Goal: Information Seeking & Learning: Learn about a topic

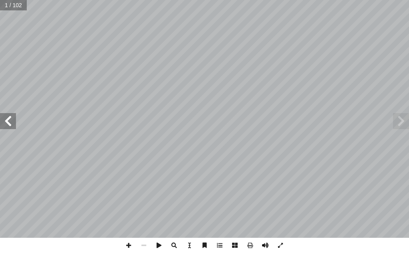
click at [260, 244] on span at bounding box center [265, 245] width 15 height 15
click at [5, 126] on span at bounding box center [8, 121] width 16 height 16
click at [10, 125] on span at bounding box center [8, 121] width 16 height 16
click at [10, 123] on span at bounding box center [8, 121] width 16 height 16
click at [2, 125] on span at bounding box center [8, 121] width 16 height 16
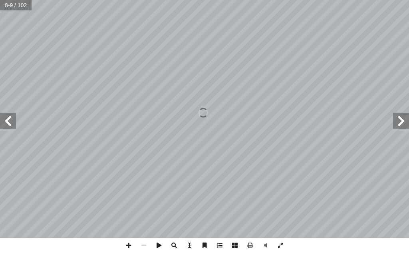
click at [398, 118] on span at bounding box center [401, 121] width 16 height 16
click at [12, 127] on span at bounding box center [8, 121] width 16 height 16
click at [10, 127] on span at bounding box center [8, 121] width 16 height 16
click at [12, 116] on span at bounding box center [8, 121] width 16 height 16
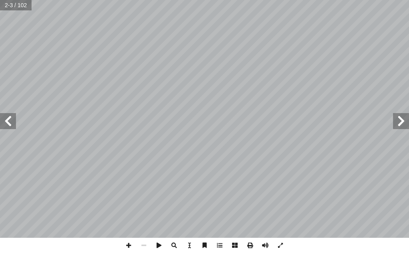
click at [12, 116] on span at bounding box center [8, 121] width 16 height 16
click at [127, 245] on span at bounding box center [128, 245] width 15 height 15
click at [129, 246] on span at bounding box center [128, 245] width 15 height 15
click at [403, 182] on div "٤ ن يكونوا قادرين على: أ ا رس ّ يتوقع من الطلبة بعد نهاية الد ة. ّ ١- تعريف مفه…" at bounding box center [204, 126] width 409 height 253
